Goal: Information Seeking & Learning: Learn about a topic

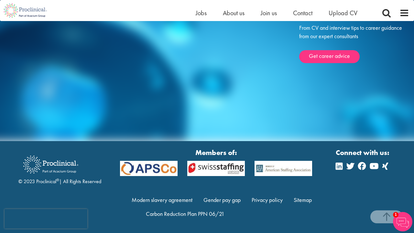
scroll to position [1313, 0]
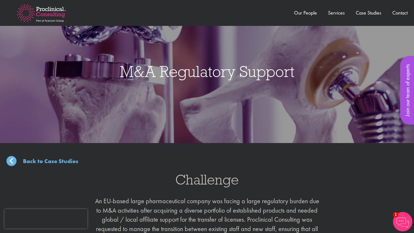
scroll to position [485, 0]
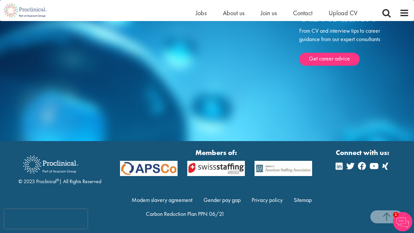
scroll to position [763, 0]
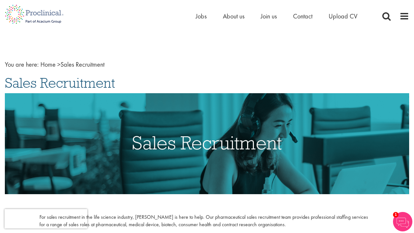
scroll to position [624, 0]
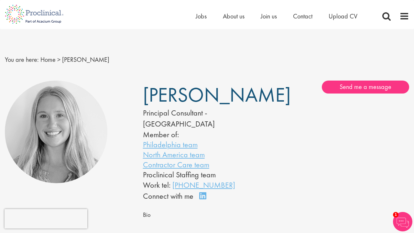
scroll to position [657, 0]
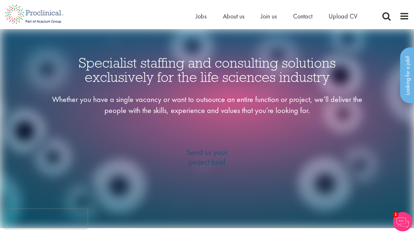
scroll to position [1110, 0]
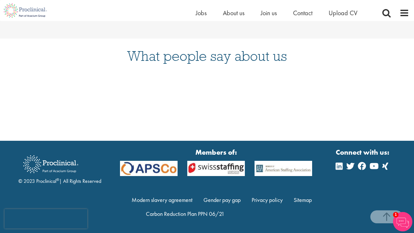
scroll to position [433, 0]
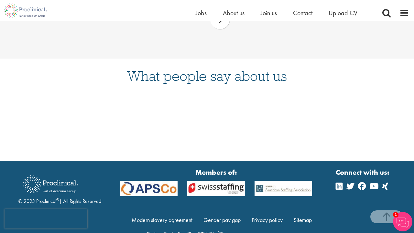
scroll to position [433, 0]
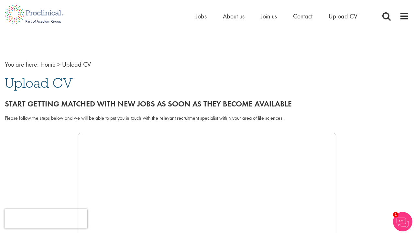
scroll to position [1942, 0]
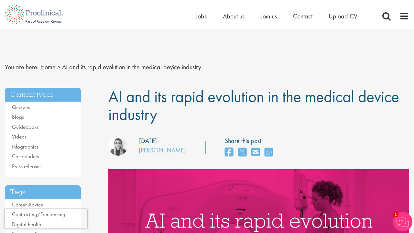
scroll to position [2982, 0]
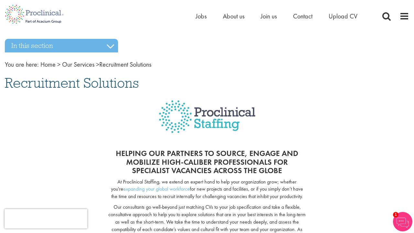
scroll to position [2165, 0]
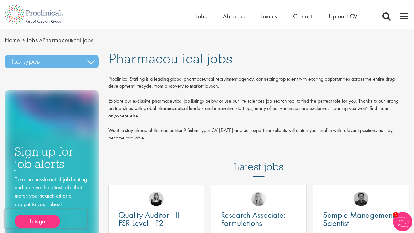
scroll to position [2433, 0]
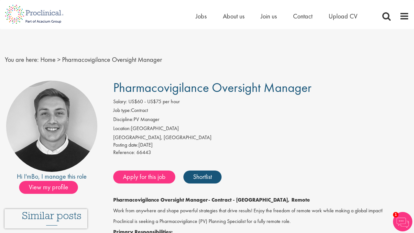
scroll to position [419, 0]
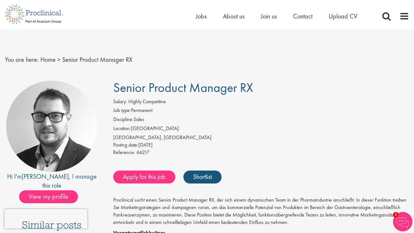
scroll to position [939, 0]
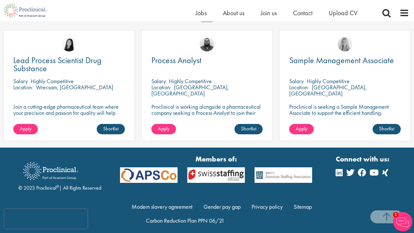
scroll to position [574, 0]
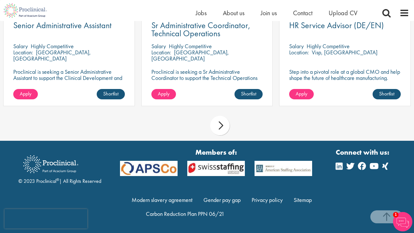
scroll to position [641, 0]
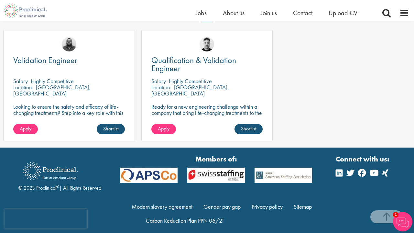
scroll to position [624, 0]
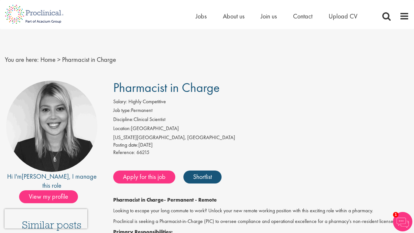
scroll to position [760, 0]
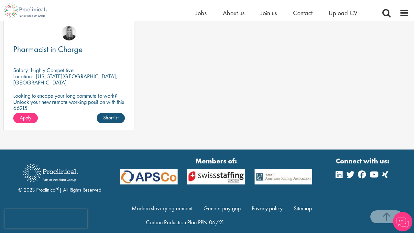
scroll to position [700, 0]
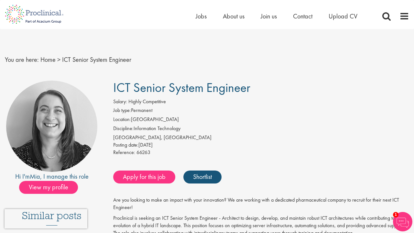
scroll to position [1683, 0]
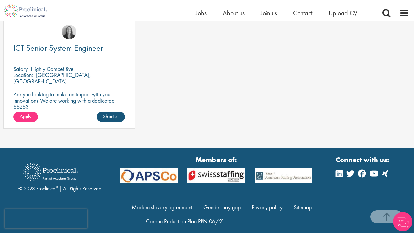
scroll to position [830, 0]
